Goal: Communication & Community: Answer question/provide support

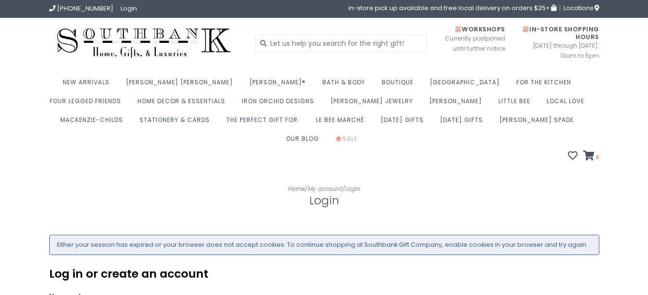
scroll to position [184, 0]
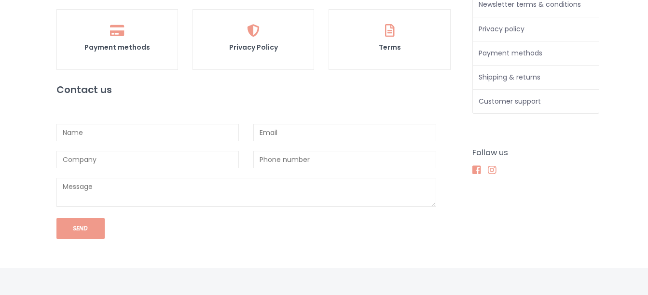
scroll to position [316, 0]
click at [148, 124] on input "text" at bounding box center [147, 132] width 183 height 17
type input "Anne L Johnson"
type input "Annie's Creations"
type input "[EMAIL_ADDRESS][DOMAIN_NAME]"
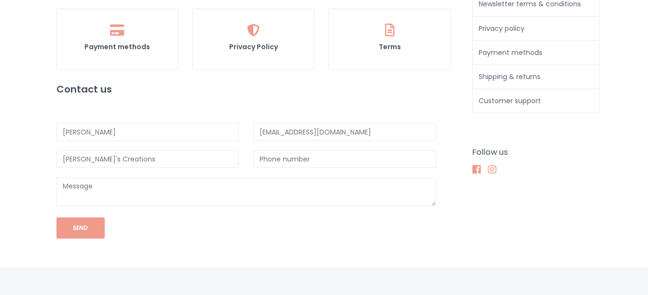
type input "5735785917"
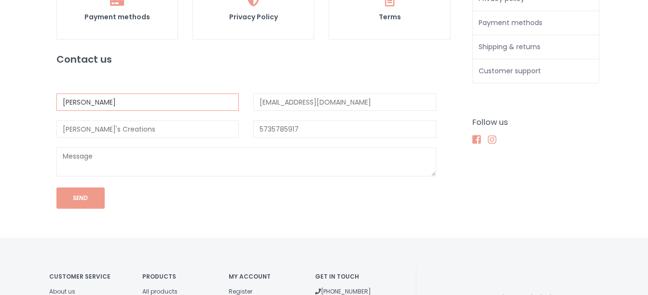
scroll to position [346, 0]
click at [73, 147] on textarea at bounding box center [246, 161] width 380 height 29
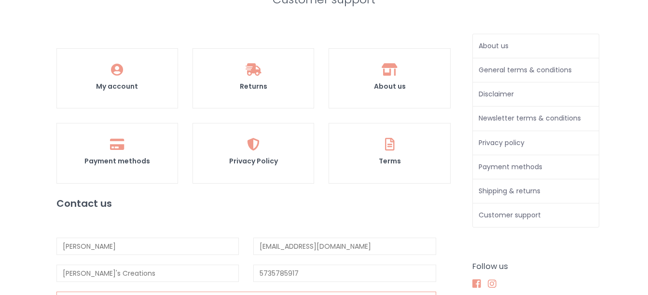
scroll to position [200, 0]
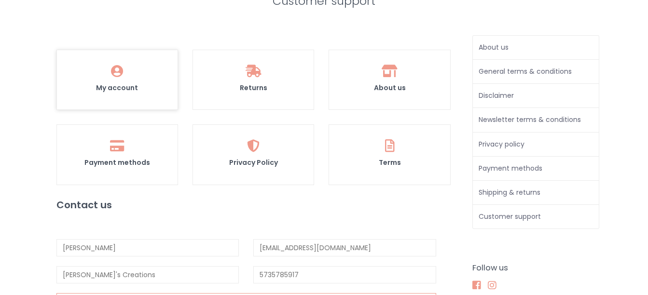
type textarea "Hi, I see that my order has shipped according to my account on the website but …"
click at [123, 63] on link "My account" at bounding box center [117, 80] width 122 height 60
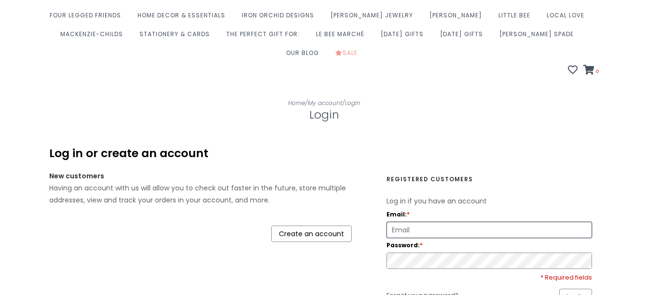
scroll to position [90, 0]
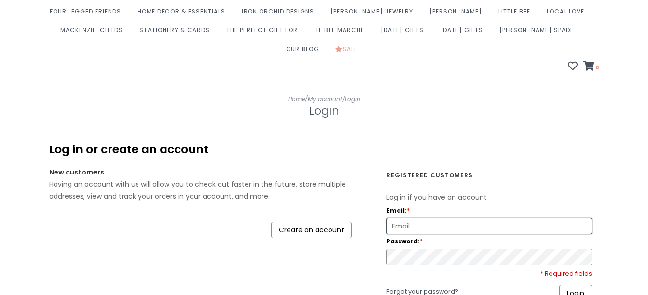
click at [410, 219] on input "Email: *" at bounding box center [489, 226] width 205 height 15
type input "[EMAIL_ADDRESS][DOMAIN_NAME]"
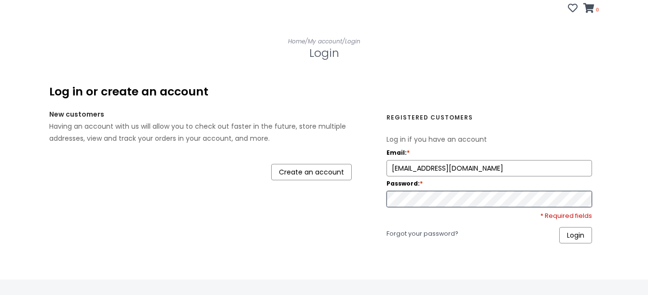
scroll to position [154, 0]
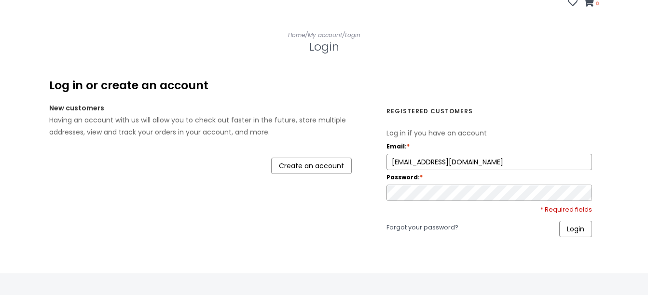
click at [579, 221] on link "Login" at bounding box center [575, 229] width 33 height 16
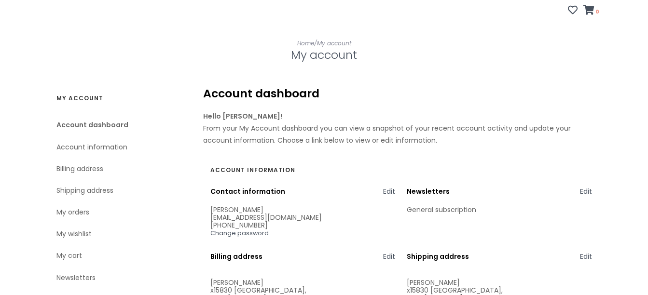
scroll to position [147, 0]
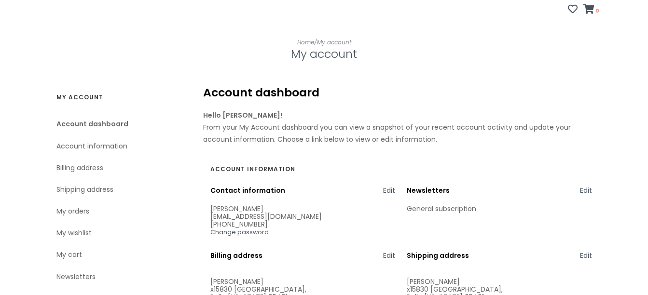
click at [79, 201] on link "My orders" at bounding box center [117, 212] width 123 height 22
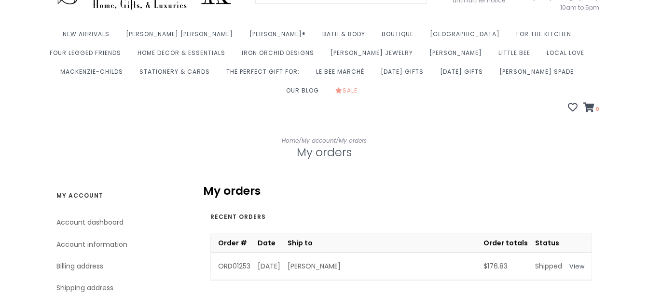
scroll to position [49, 0]
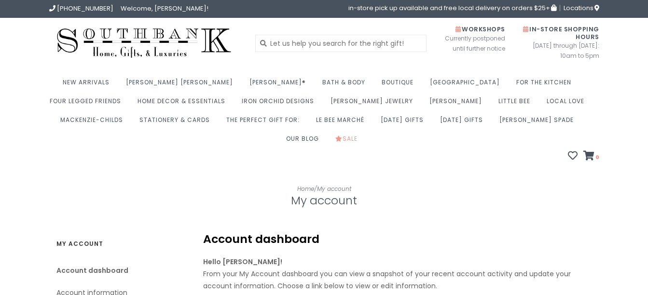
scroll to position [147, 0]
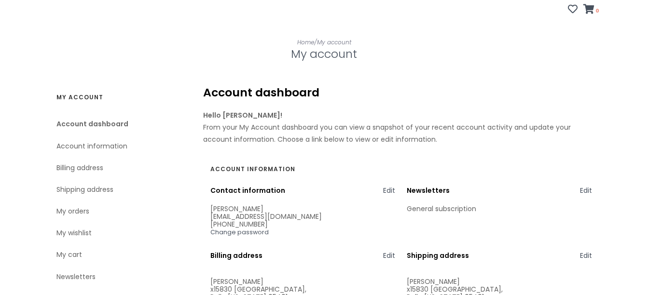
click at [81, 201] on link "My orders" at bounding box center [117, 212] width 123 height 22
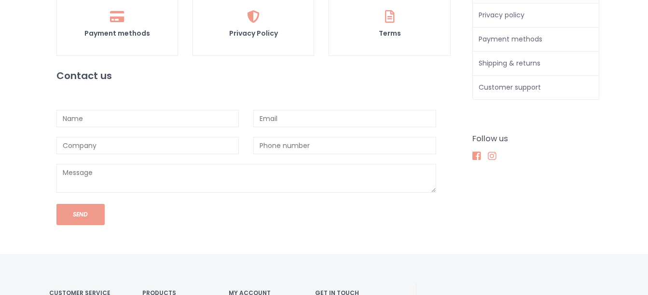
scroll to position [330, 0]
click at [170, 110] on input "text" at bounding box center [147, 118] width 183 height 17
type input "[PERSON_NAME]"
type input "[PERSON_NAME]'s Creations"
type input "annejohnson0711@yahoo.com"
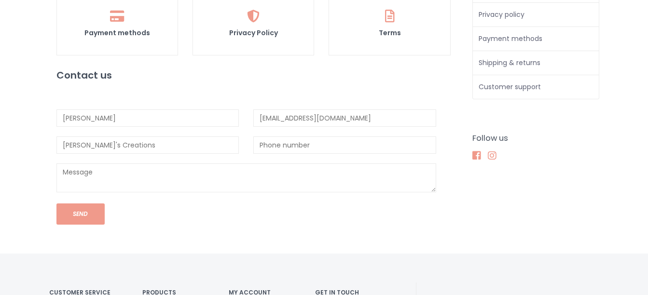
type input "5735785917"
click at [91, 164] on textarea at bounding box center [246, 178] width 380 height 29
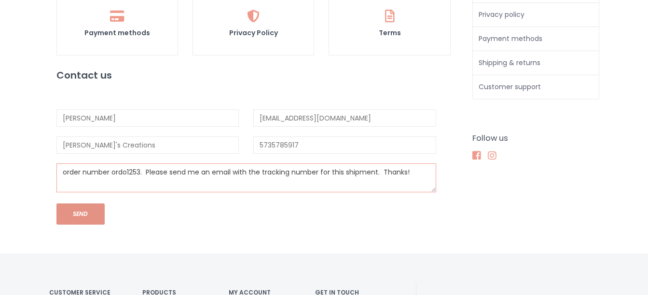
type textarea "order number ordo1253. Please send me an email with the tracking number for thi…"
click at [79, 204] on button "Send" at bounding box center [80, 214] width 48 height 21
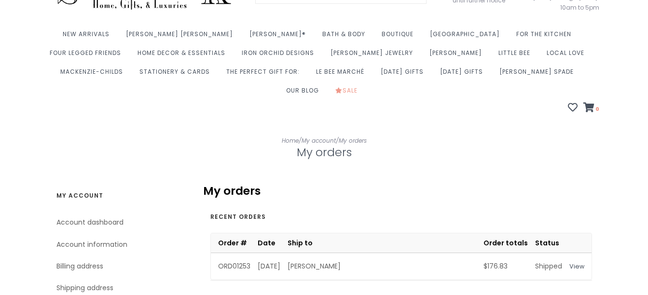
scroll to position [49, 0]
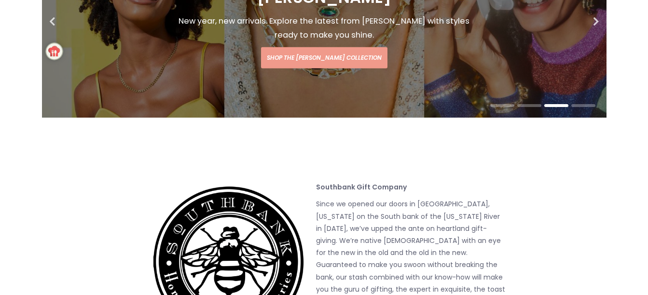
scroll to position [100, 0]
